Goal: Information Seeking & Learning: Learn about a topic

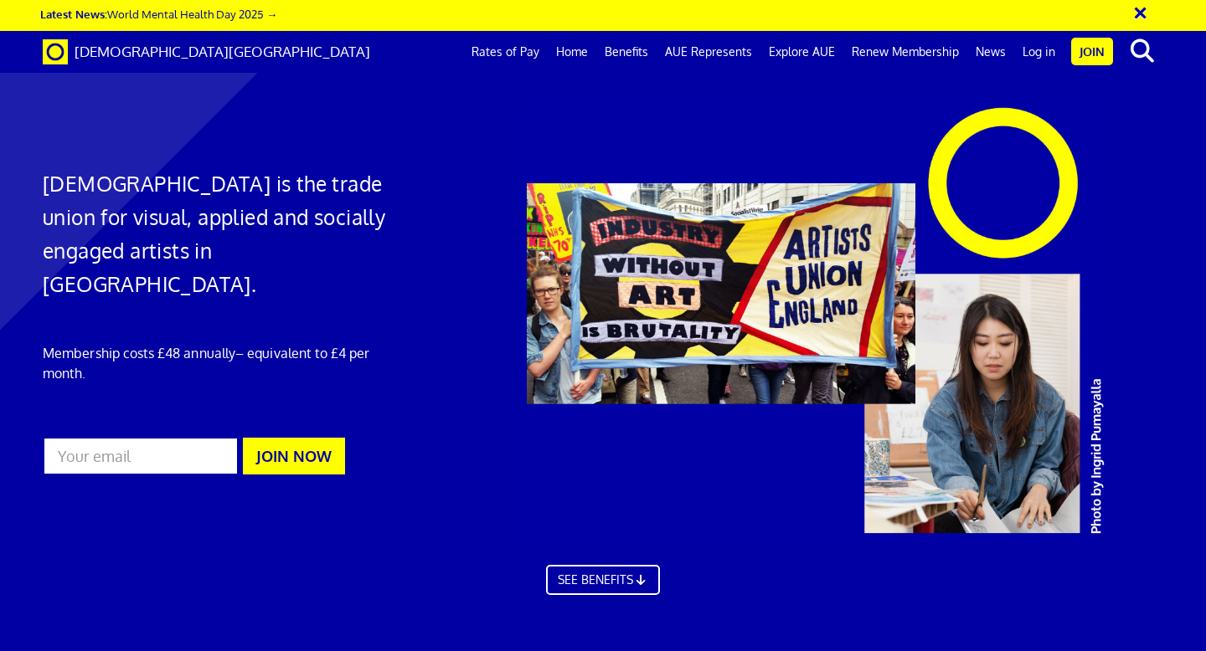
scroll to position [0, 9]
click at [519, 49] on link "Rates of Pay" at bounding box center [505, 52] width 85 height 42
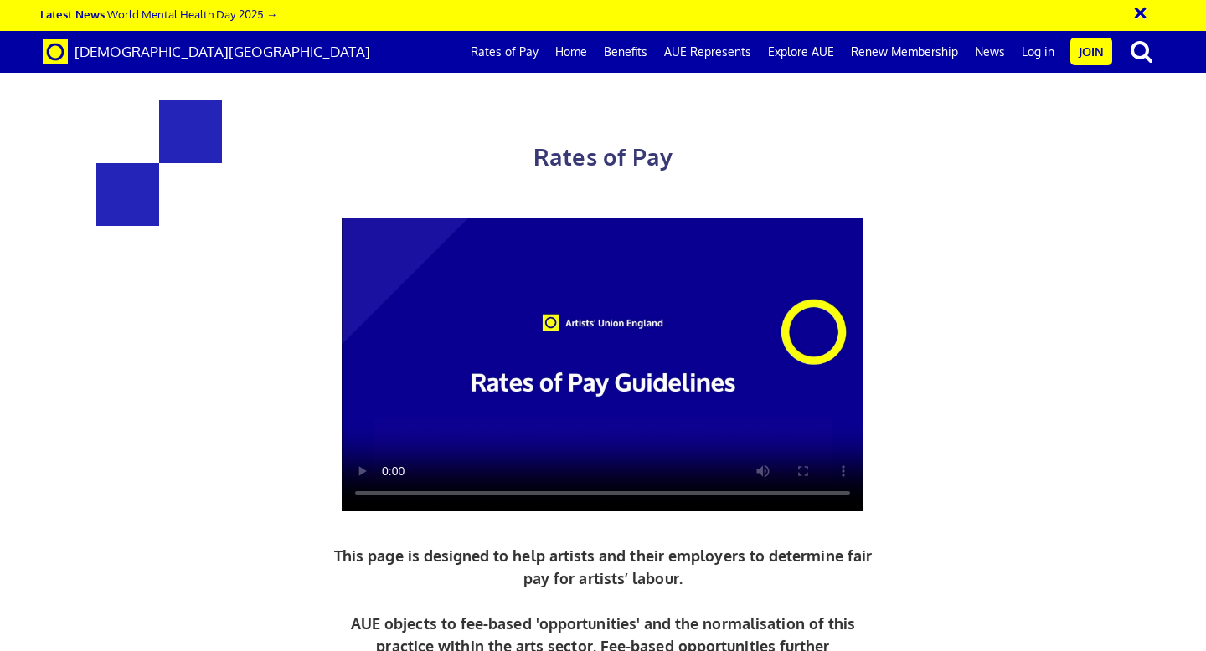
scroll to position [102, 0]
click at [522, 252] on video at bounding box center [603, 365] width 522 height 294
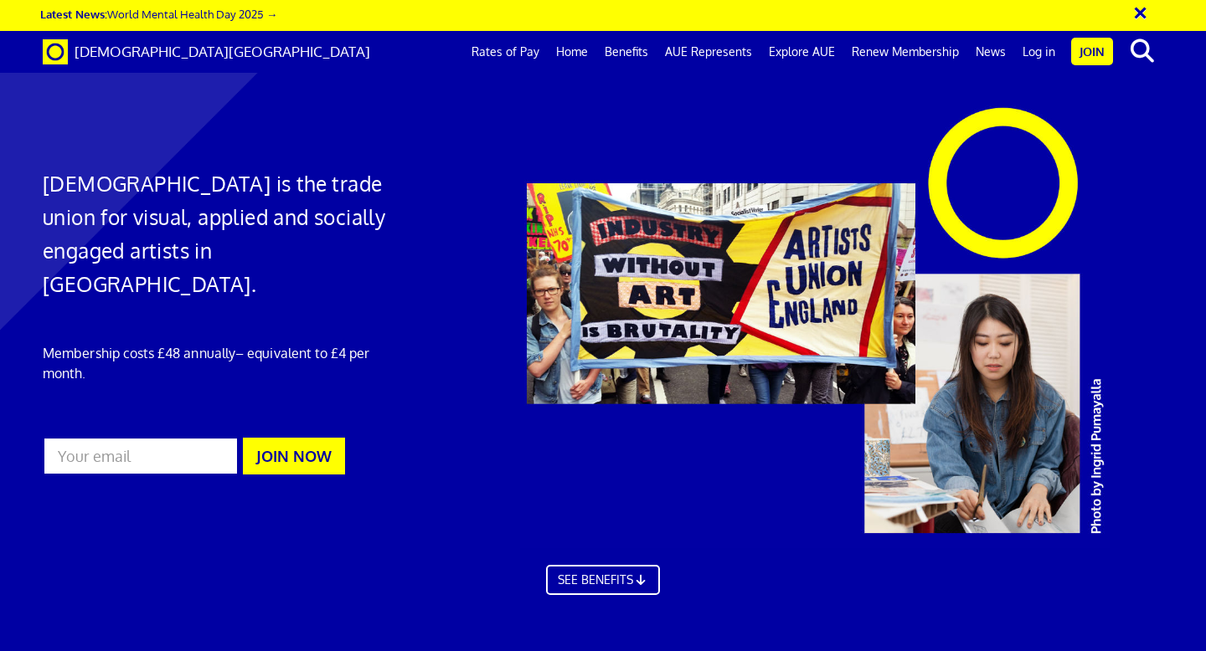
scroll to position [0, 9]
click at [522, 47] on link "Rates of Pay" at bounding box center [505, 52] width 85 height 42
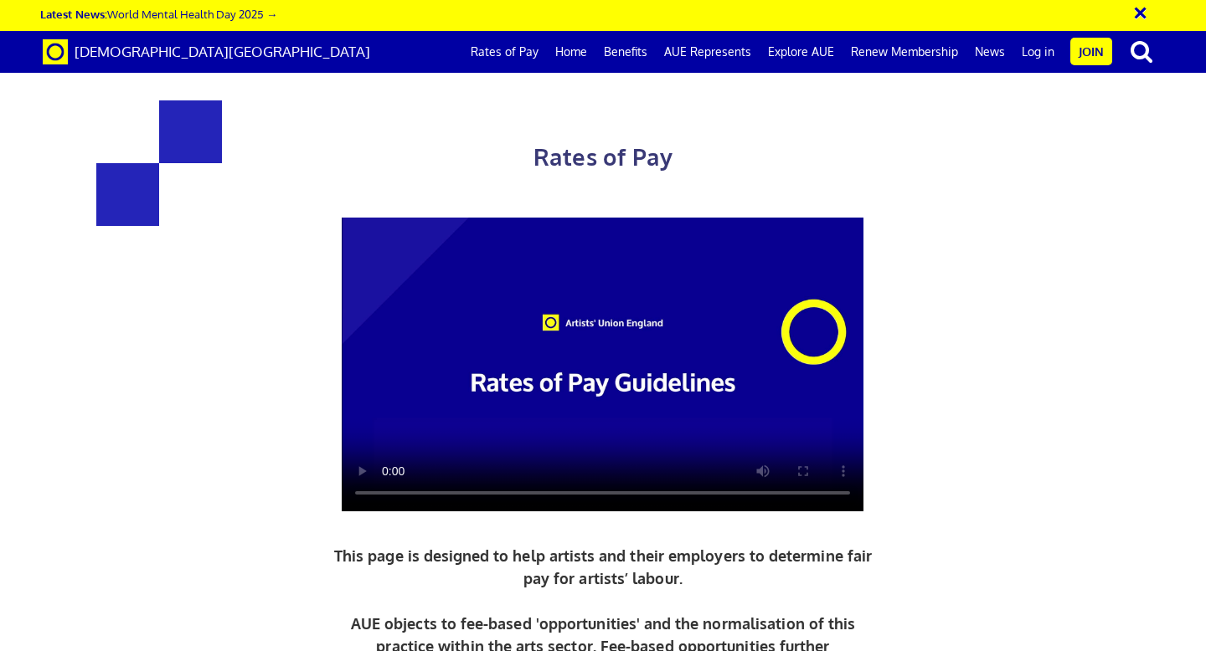
click at [390, 331] on video at bounding box center [603, 365] width 522 height 294
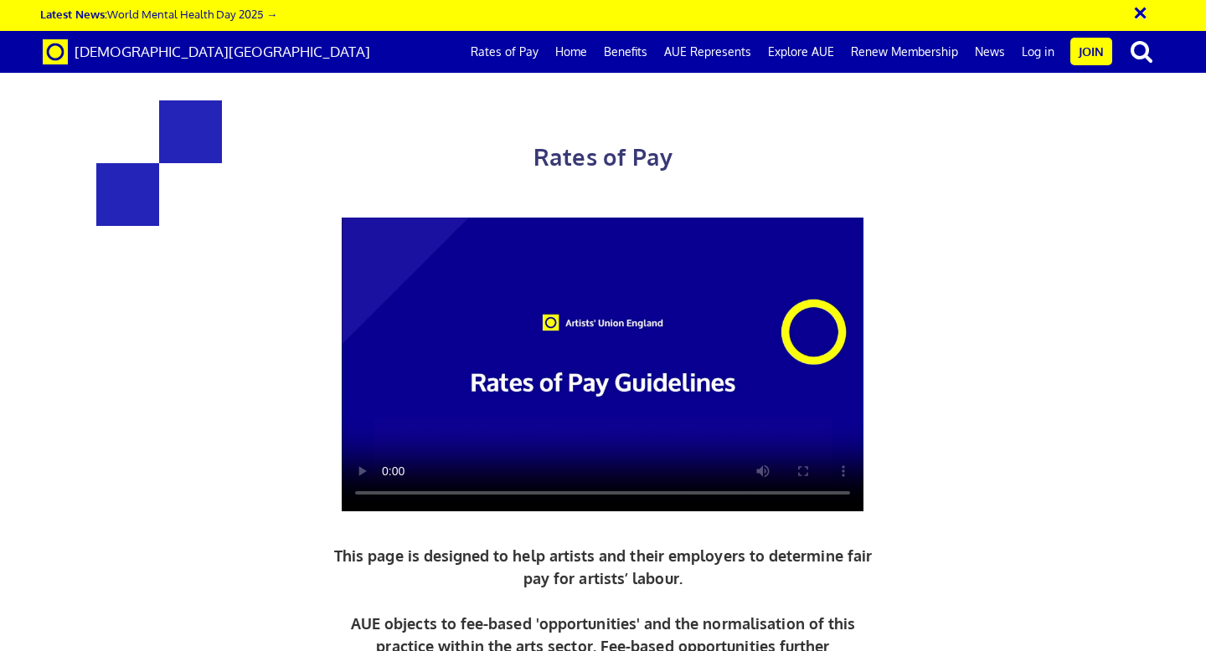
drag, startPoint x: 863, startPoint y: 385, endPoint x: 865, endPoint y: 397, distance: 11.8
